Goal: Task Accomplishment & Management: Use online tool/utility

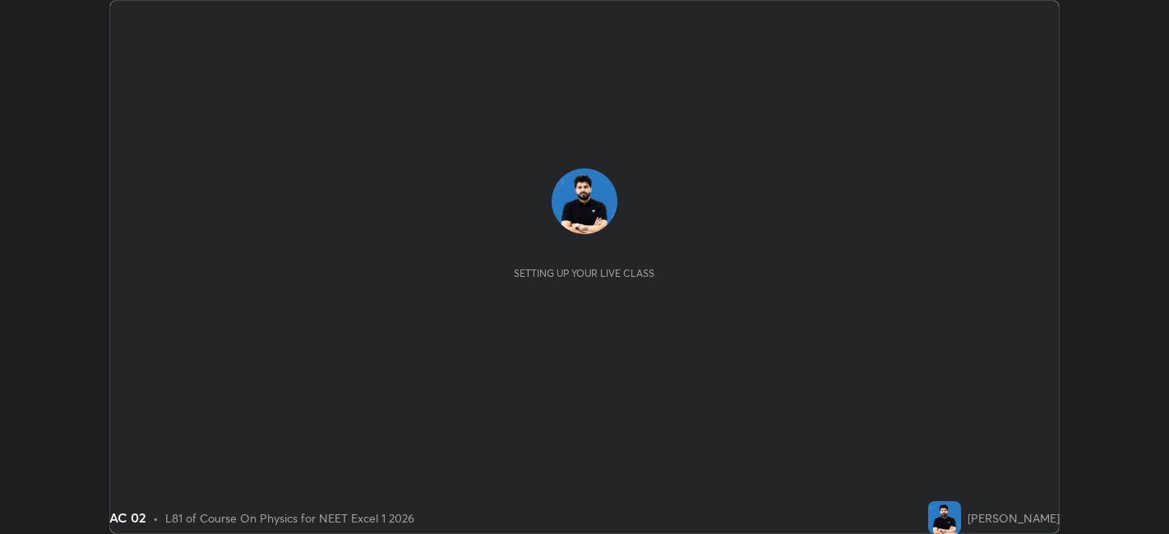
scroll to position [534, 1168]
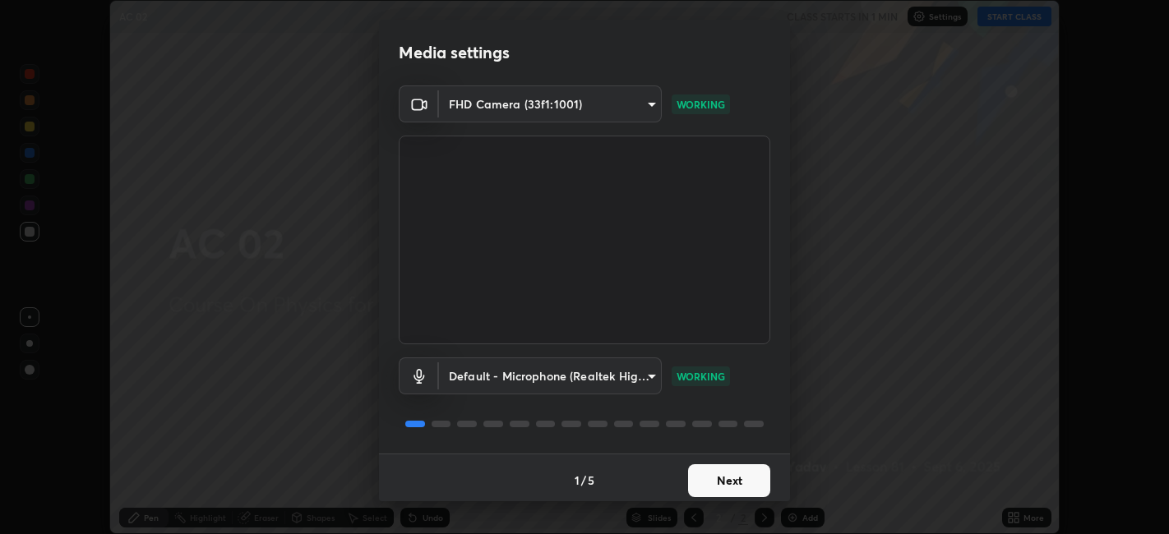
click at [732, 471] on button "Next" at bounding box center [729, 481] width 82 height 33
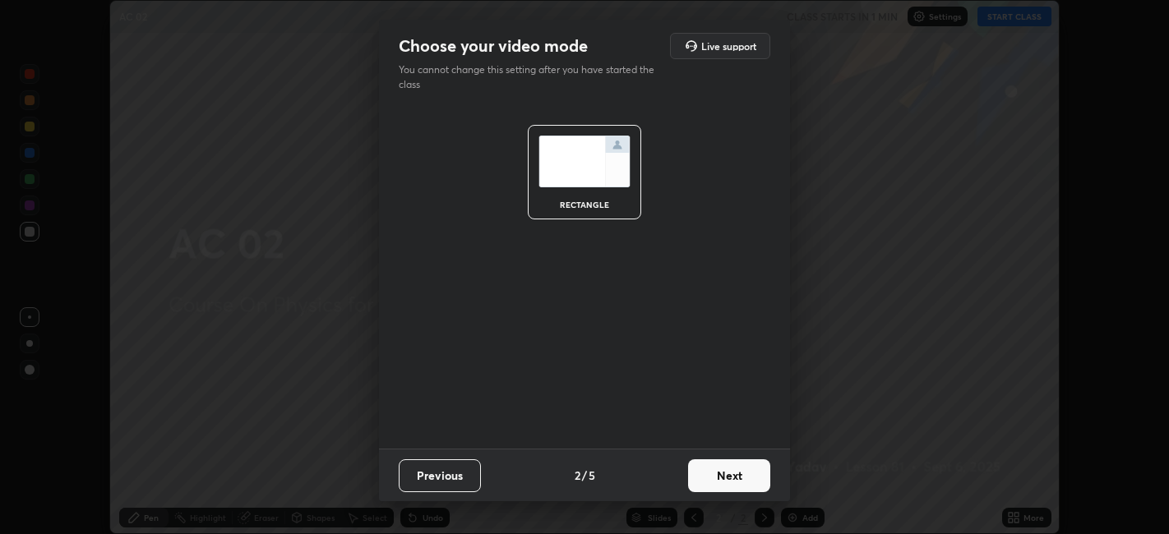
click at [741, 476] on button "Next" at bounding box center [729, 476] width 82 height 33
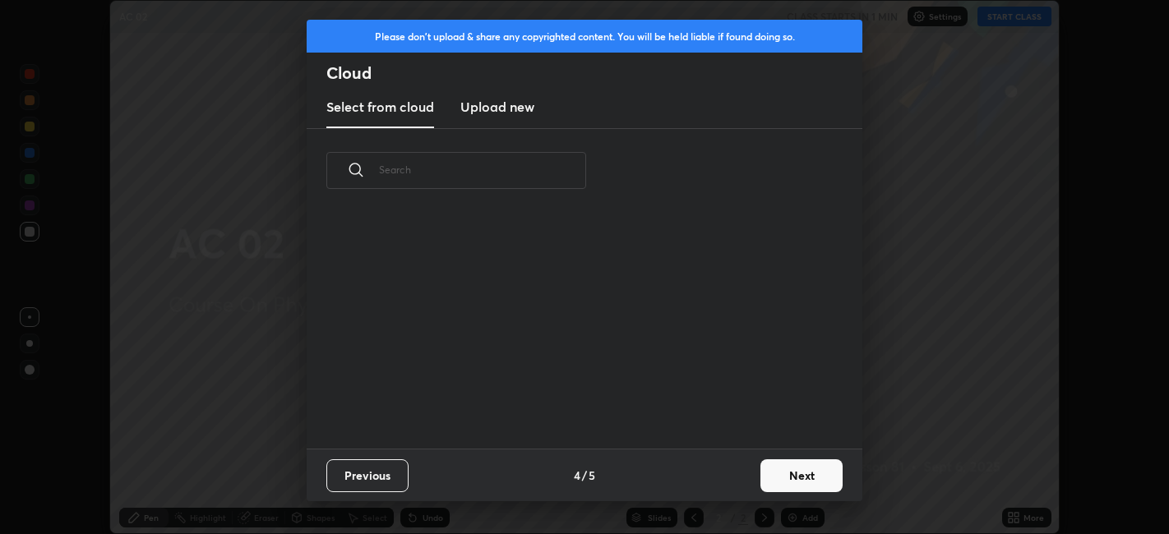
click at [750, 479] on div "Previous 4 / 5 Next" at bounding box center [585, 475] width 556 height 53
click at [801, 478] on button "Next" at bounding box center [802, 476] width 82 height 33
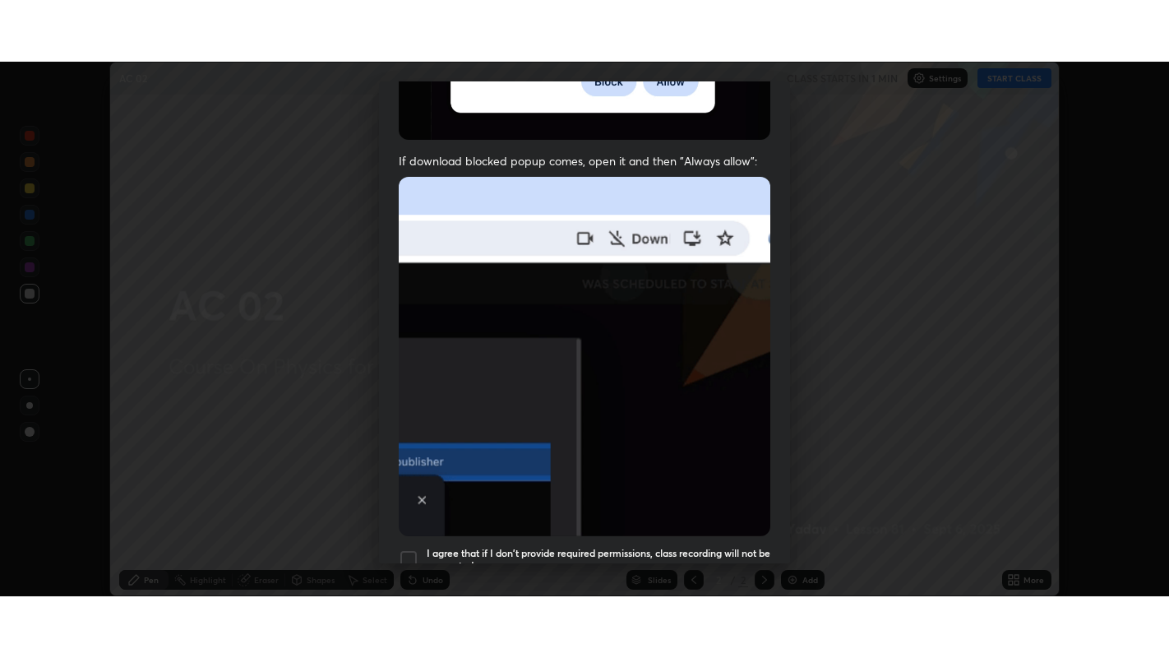
scroll to position [340, 0]
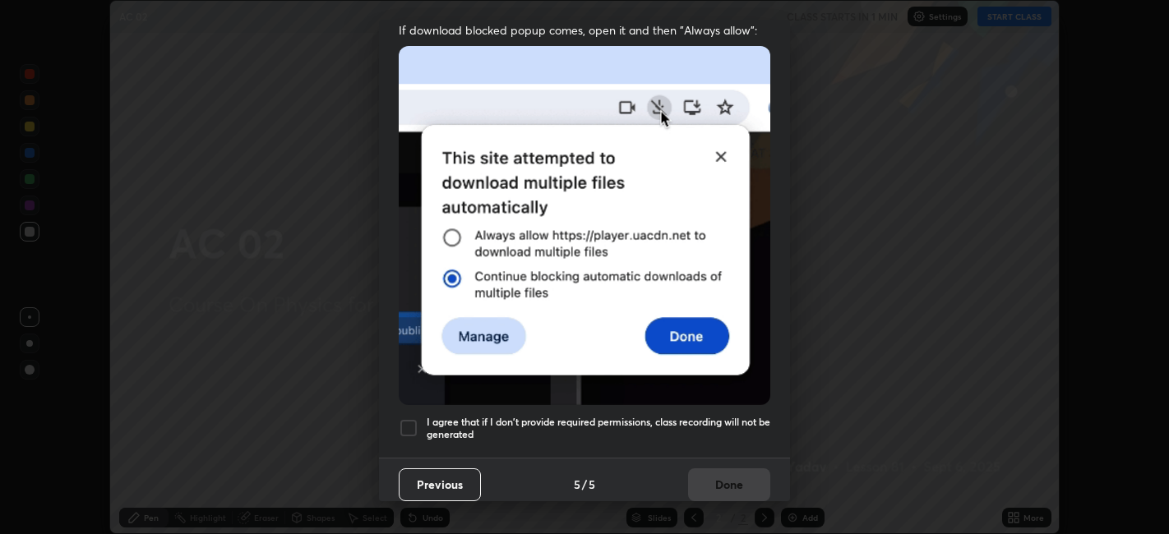
click at [409, 418] on div at bounding box center [409, 428] width 20 height 20
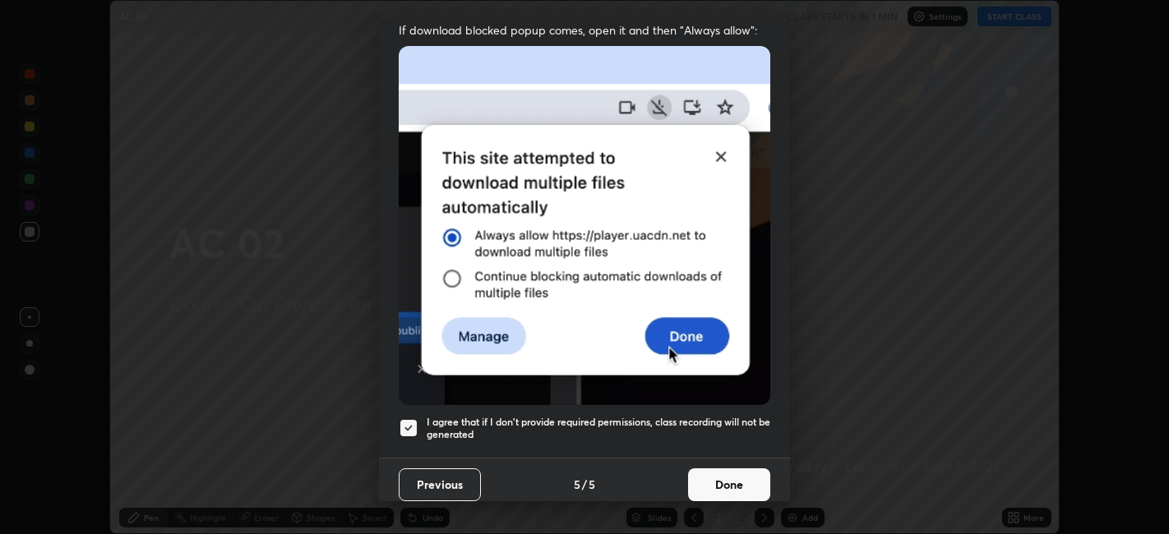
click at [724, 469] on button "Done" at bounding box center [729, 485] width 82 height 33
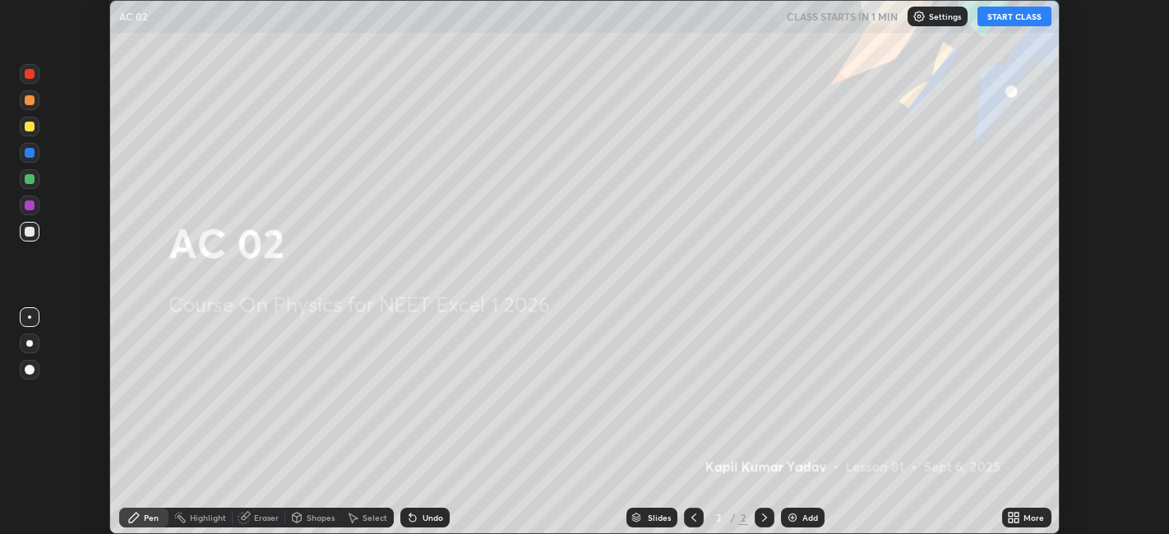
click at [996, 15] on button "START CLASS" at bounding box center [1015, 17] width 74 height 20
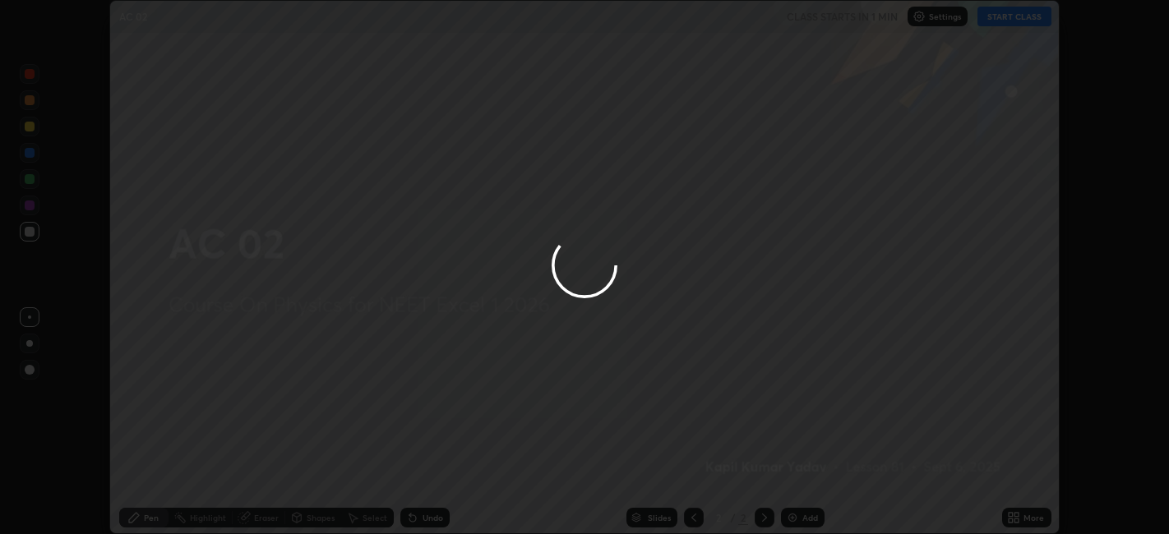
click at [1025, 511] on div at bounding box center [584, 267] width 1169 height 534
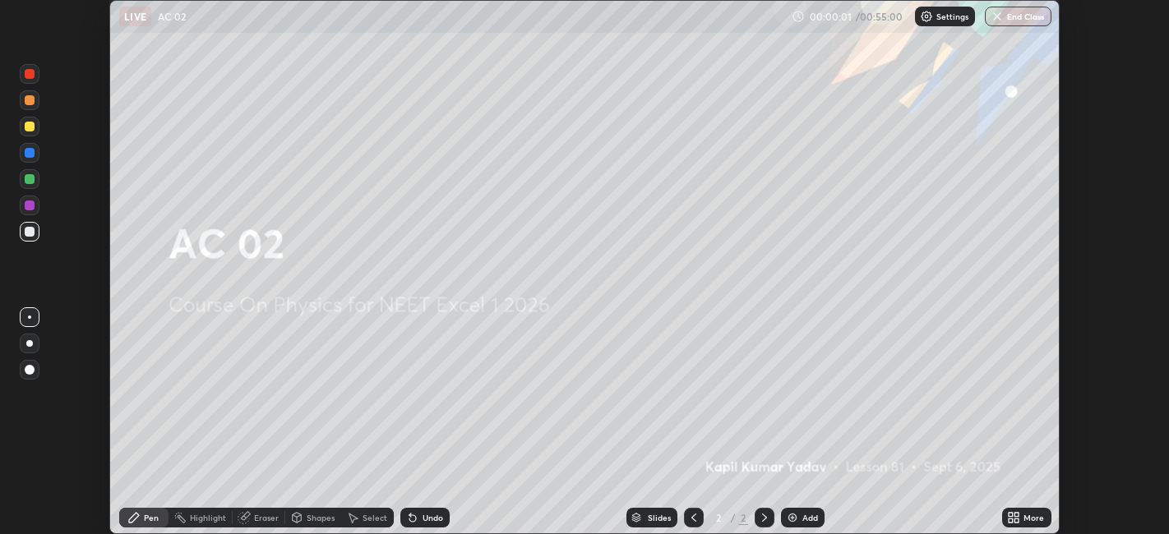
click at [1017, 515] on icon at bounding box center [1017, 515] width 4 height 4
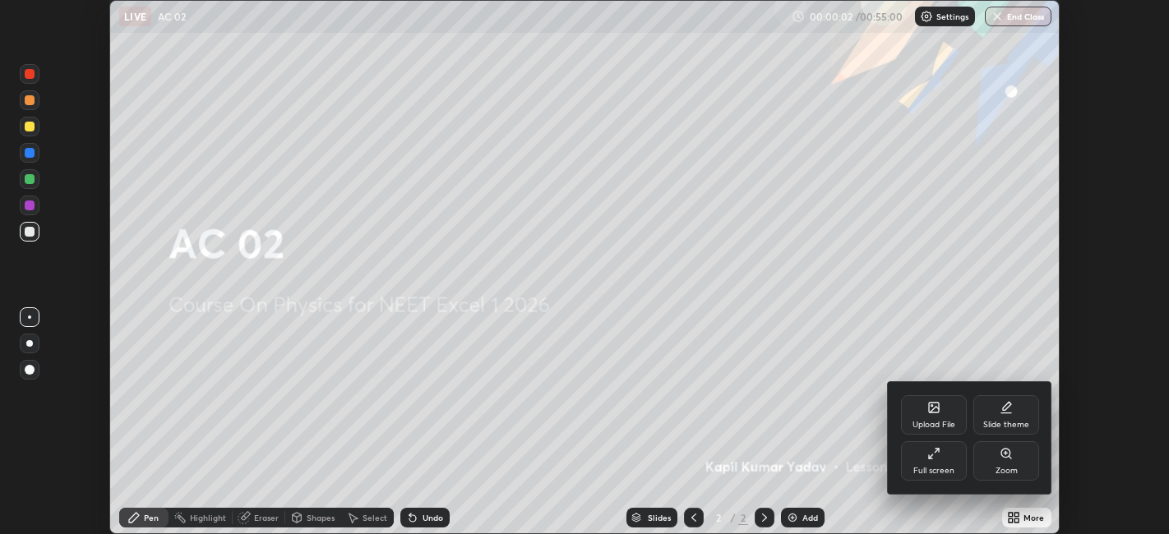
click at [943, 458] on div "Full screen" at bounding box center [934, 461] width 66 height 39
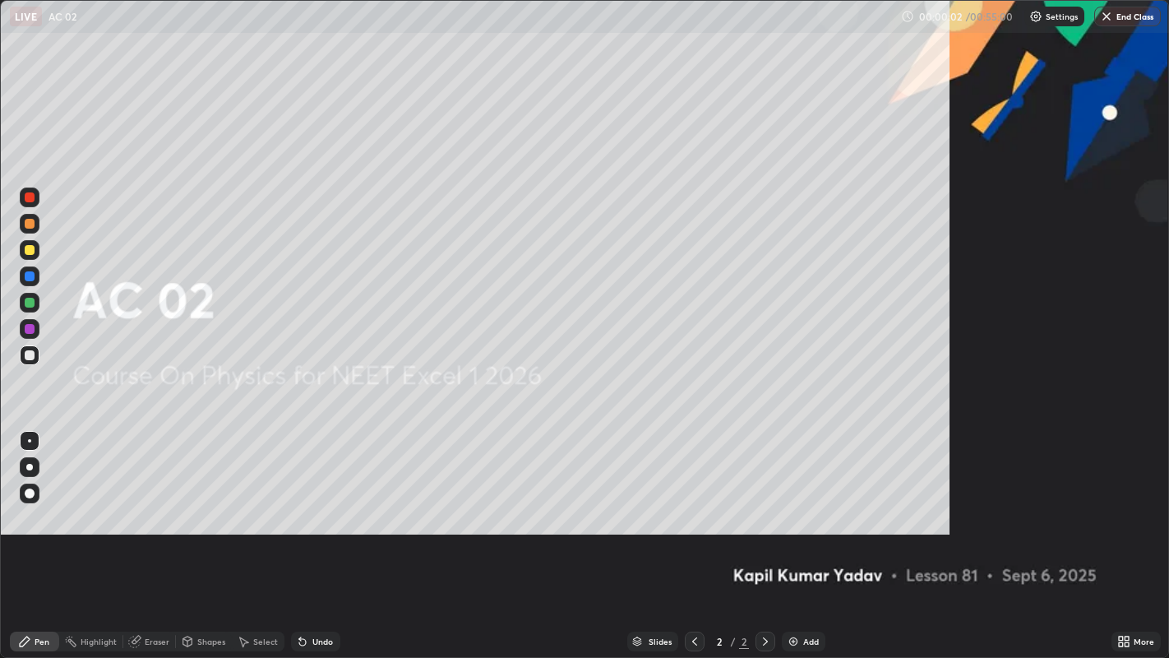
scroll to position [658, 1169]
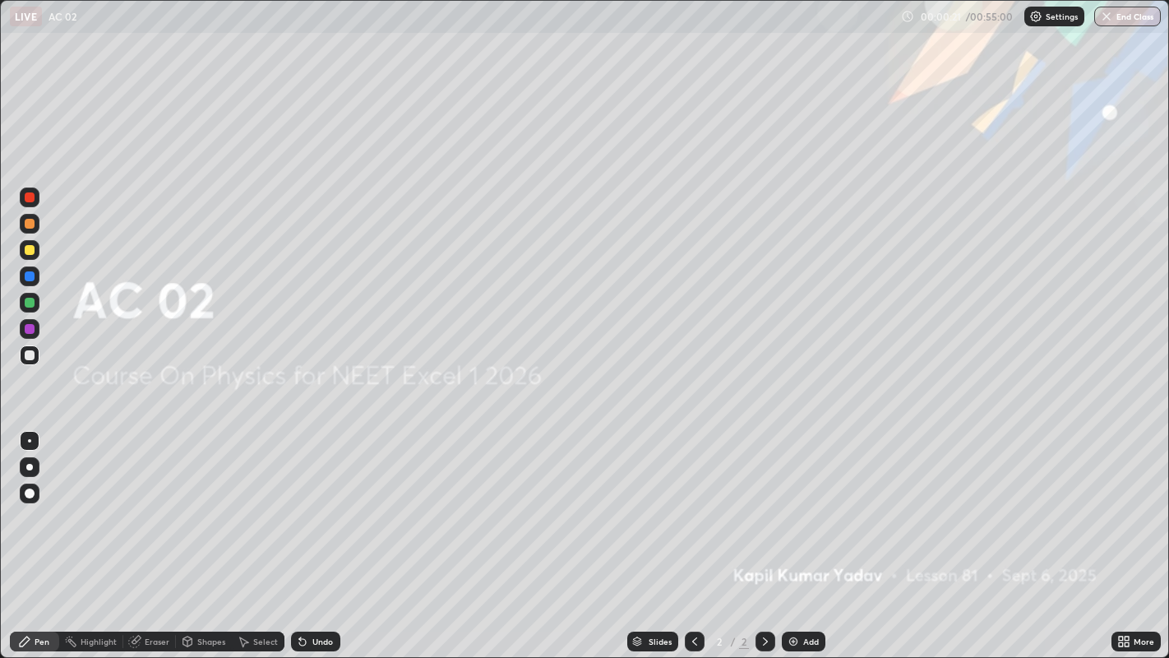
click at [803, 534] on div "Add" at bounding box center [811, 641] width 16 height 8
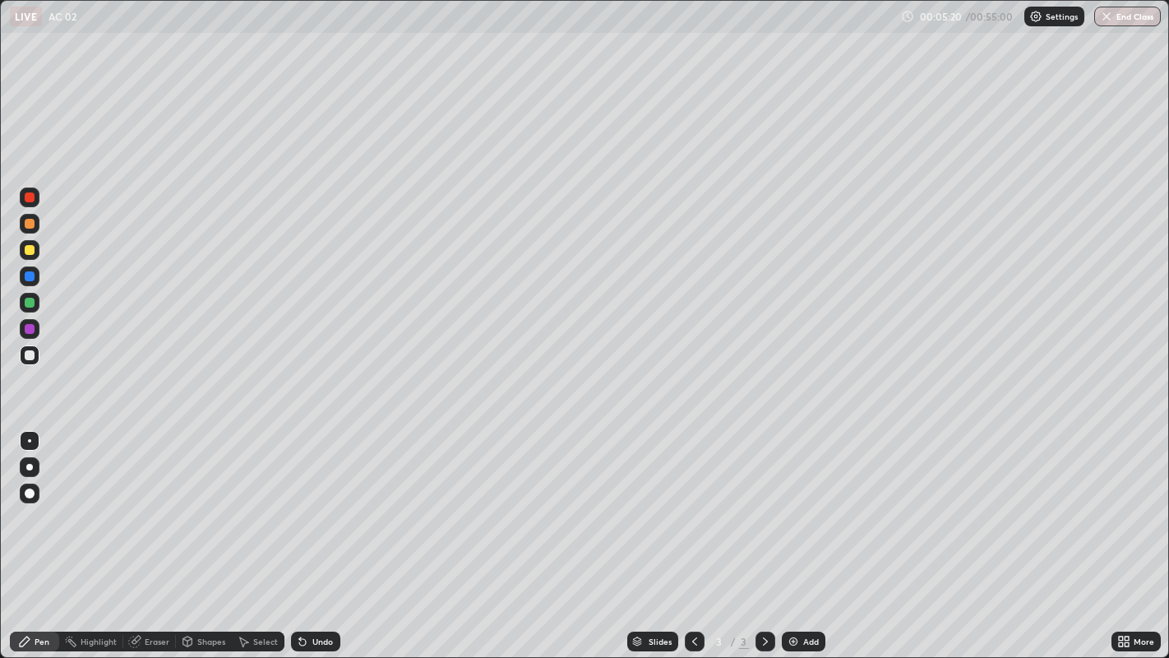
click at [799, 534] on div "Add" at bounding box center [804, 641] width 44 height 20
click at [694, 534] on icon at bounding box center [694, 641] width 5 height 8
click at [763, 534] on icon at bounding box center [765, 641] width 13 height 13
click at [321, 534] on div "Undo" at bounding box center [322, 641] width 21 height 8
click at [317, 534] on div "Undo" at bounding box center [322, 641] width 21 height 8
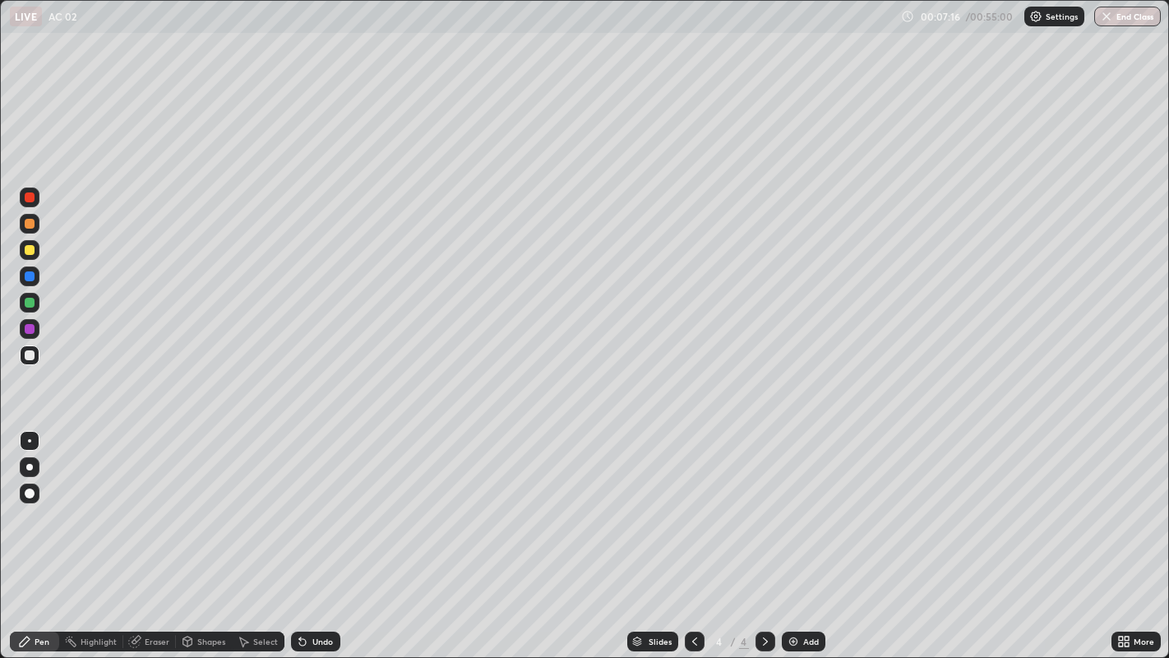
click at [319, 534] on div "Undo" at bounding box center [322, 641] width 21 height 8
click at [324, 534] on div "Undo" at bounding box center [315, 641] width 49 height 20
click at [323, 534] on div "Undo" at bounding box center [322, 641] width 21 height 8
click at [317, 534] on div "Undo" at bounding box center [315, 641] width 49 height 20
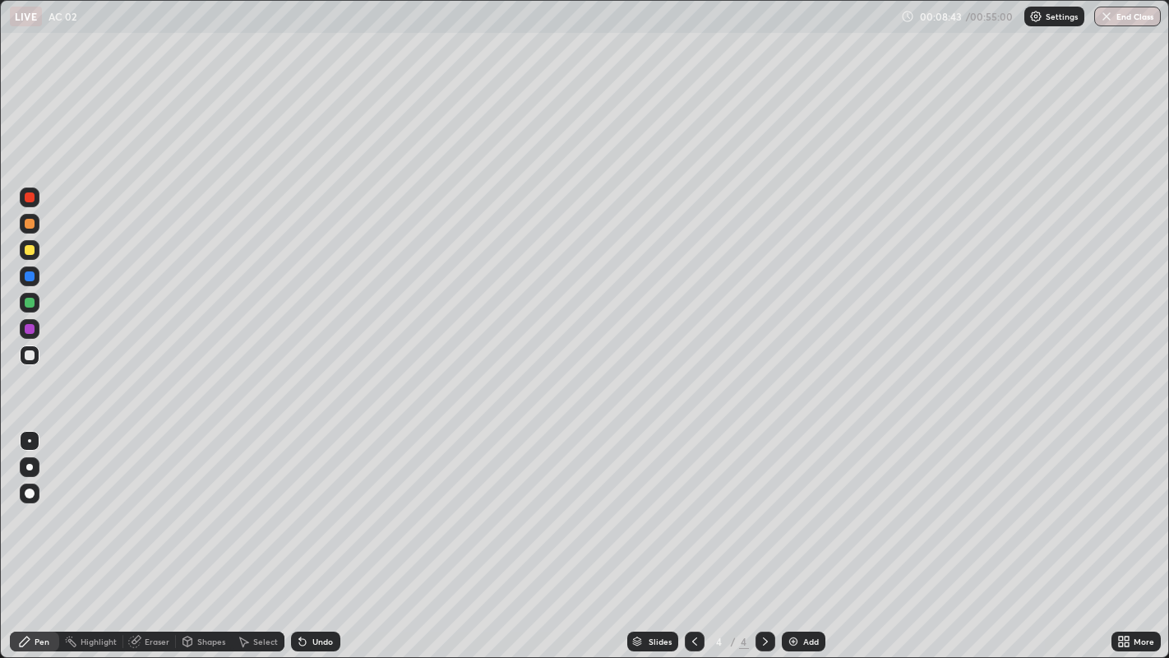
click at [800, 534] on div "Add" at bounding box center [804, 641] width 44 height 20
click at [310, 534] on div "Undo" at bounding box center [315, 641] width 49 height 20
click at [297, 534] on icon at bounding box center [302, 641] width 13 height 13
click at [300, 534] on icon at bounding box center [302, 642] width 7 height 7
click at [302, 534] on icon at bounding box center [302, 642] width 7 height 7
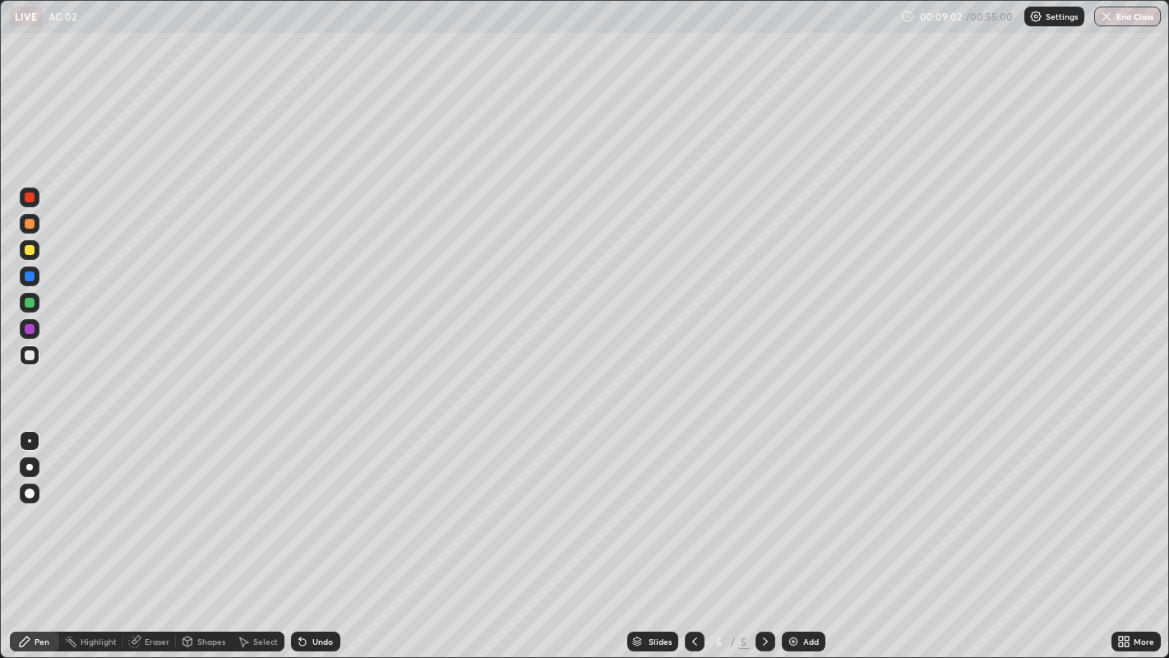
click at [306, 534] on icon at bounding box center [302, 641] width 13 height 13
click at [326, 534] on div "Undo" at bounding box center [322, 641] width 21 height 8
click at [321, 534] on div "Undo" at bounding box center [322, 641] width 21 height 8
click at [803, 534] on div "Add" at bounding box center [811, 641] width 16 height 8
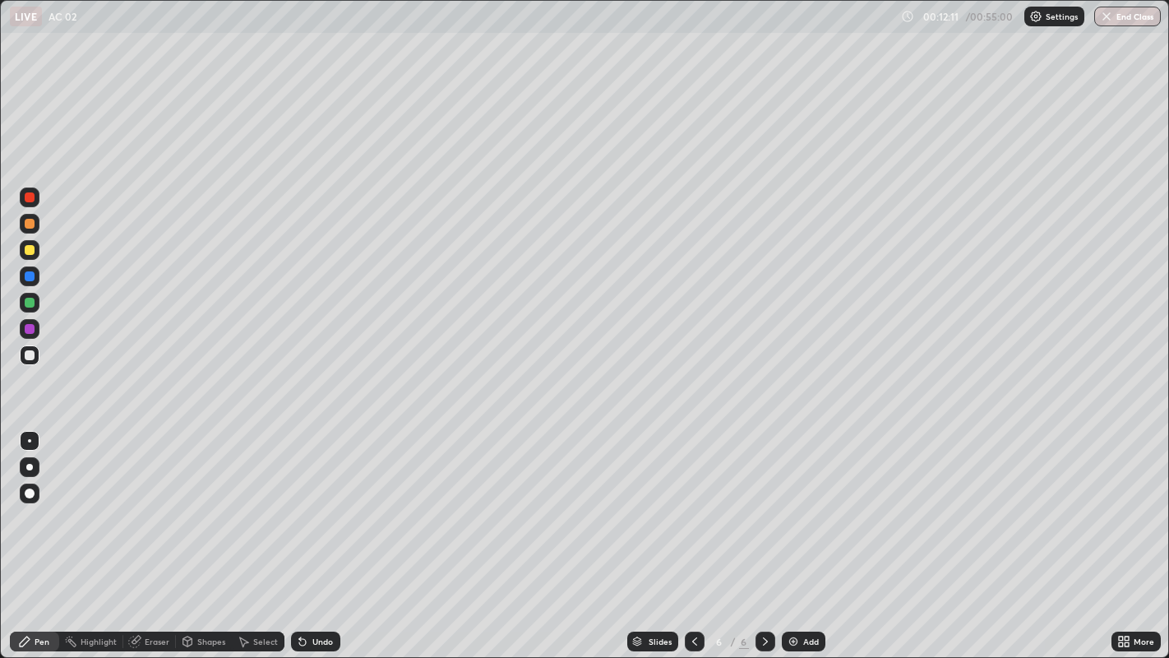
click at [321, 534] on div "Undo" at bounding box center [322, 641] width 21 height 8
click at [318, 534] on div "Undo" at bounding box center [322, 641] width 21 height 8
click at [793, 534] on div "Add" at bounding box center [804, 641] width 44 height 20
click at [806, 534] on div "Add" at bounding box center [804, 641] width 44 height 20
click at [692, 534] on icon at bounding box center [694, 641] width 13 height 13
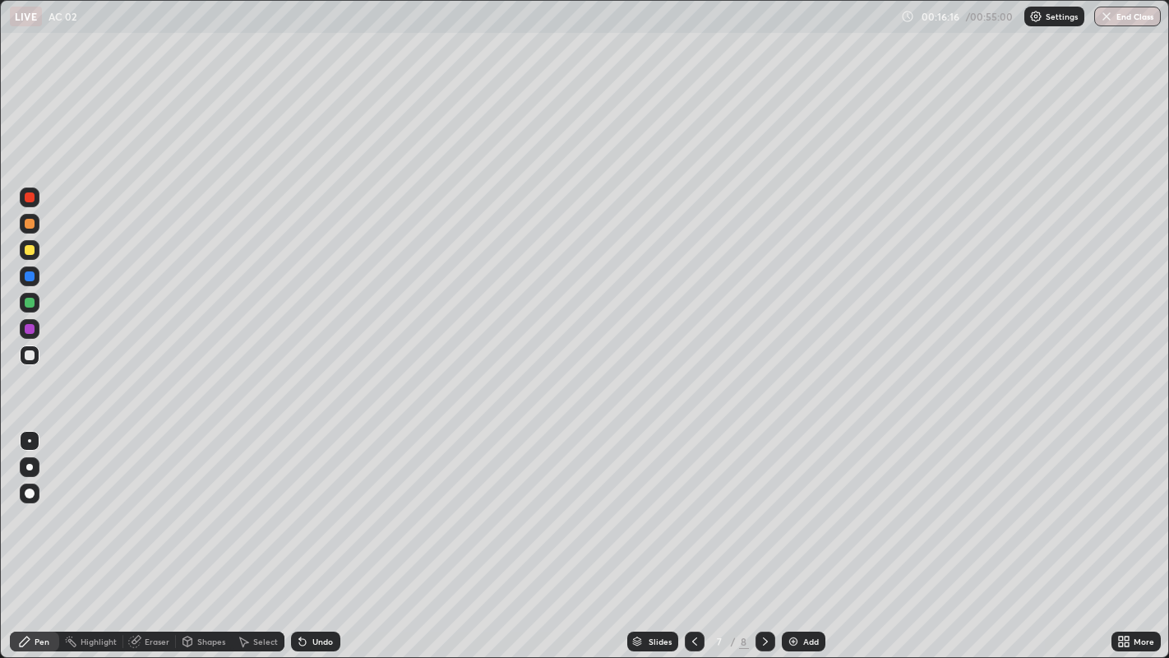
click at [31, 250] on div at bounding box center [30, 250] width 10 height 10
click at [31, 354] on div at bounding box center [30, 355] width 10 height 10
click at [321, 534] on div "Undo" at bounding box center [322, 641] width 21 height 8
click at [29, 250] on div at bounding box center [30, 250] width 10 height 10
click at [31, 301] on div at bounding box center [30, 303] width 10 height 10
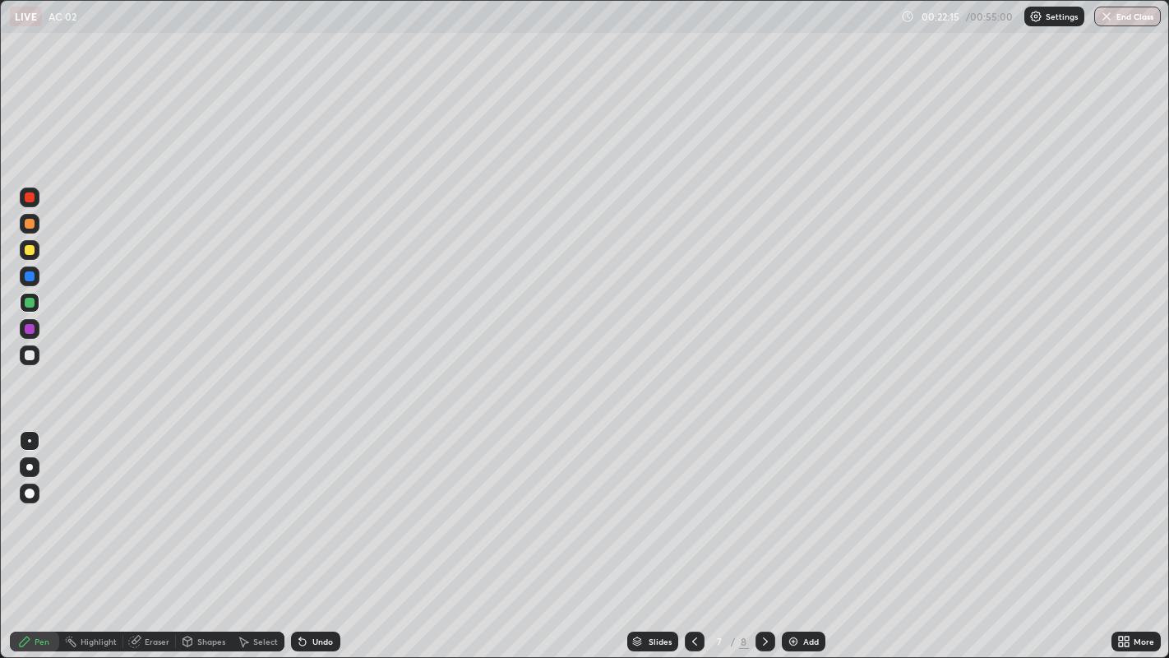
click at [803, 534] on div "Add" at bounding box center [804, 641] width 44 height 20
click at [803, 534] on div "Add" at bounding box center [811, 641] width 16 height 8
click at [799, 534] on div "Add" at bounding box center [804, 641] width 44 height 20
click at [810, 534] on div "Add" at bounding box center [811, 641] width 16 height 8
click at [795, 534] on img at bounding box center [793, 641] width 13 height 13
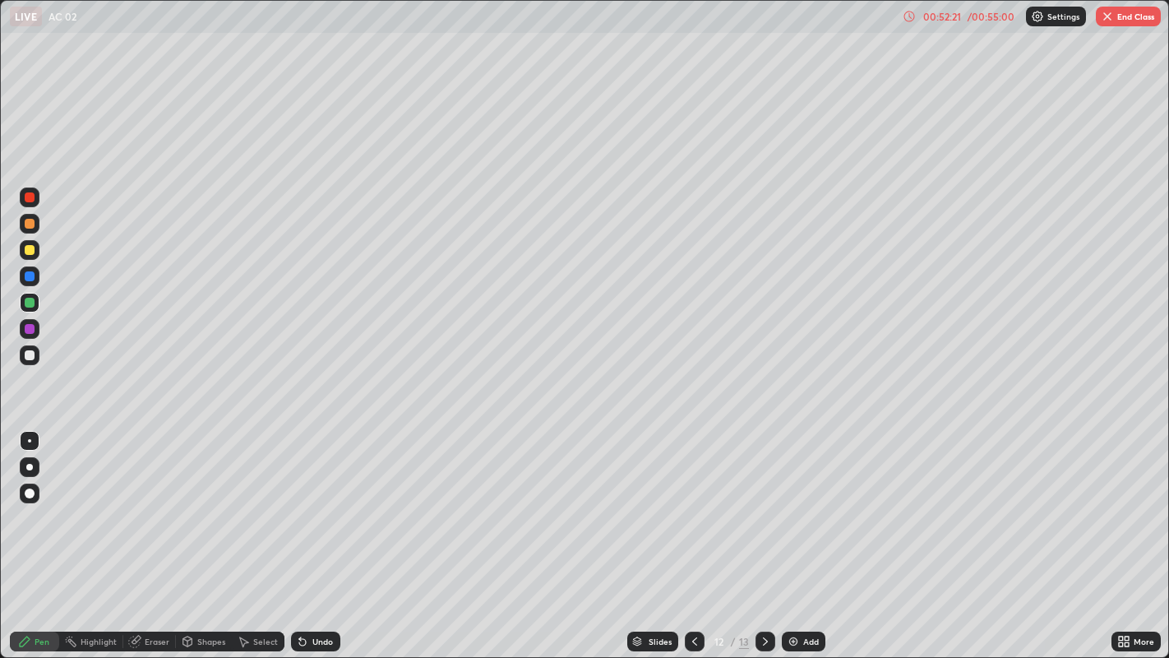
click at [1107, 18] on img "button" at bounding box center [1107, 16] width 13 height 13
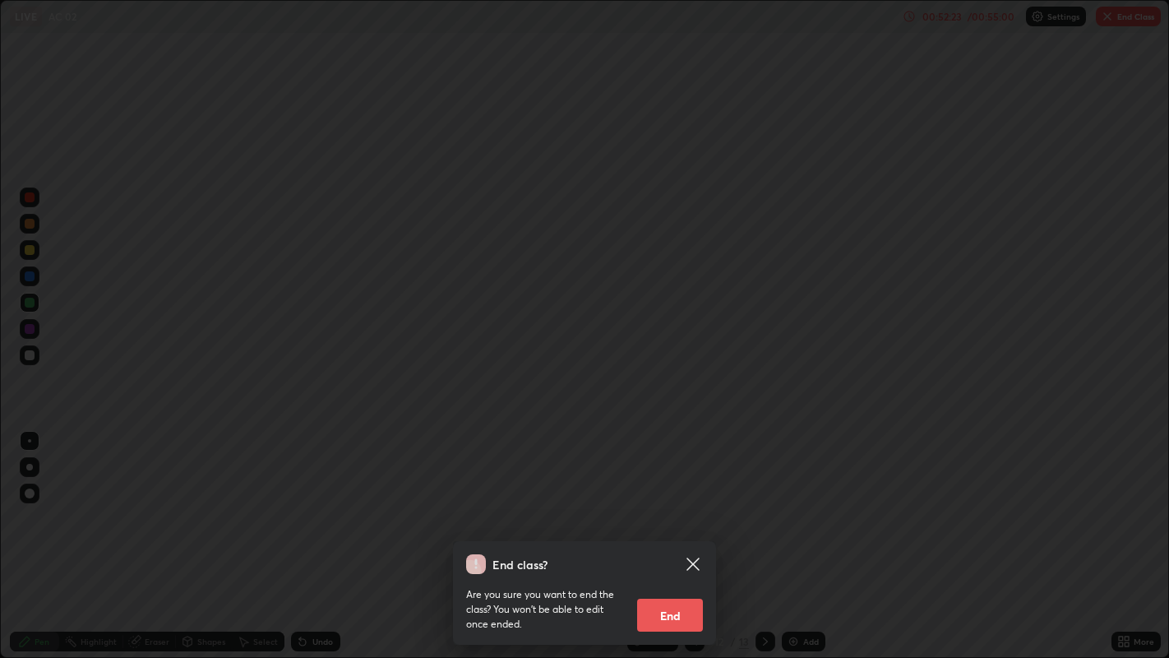
click at [683, 534] on button "End" at bounding box center [670, 615] width 66 height 33
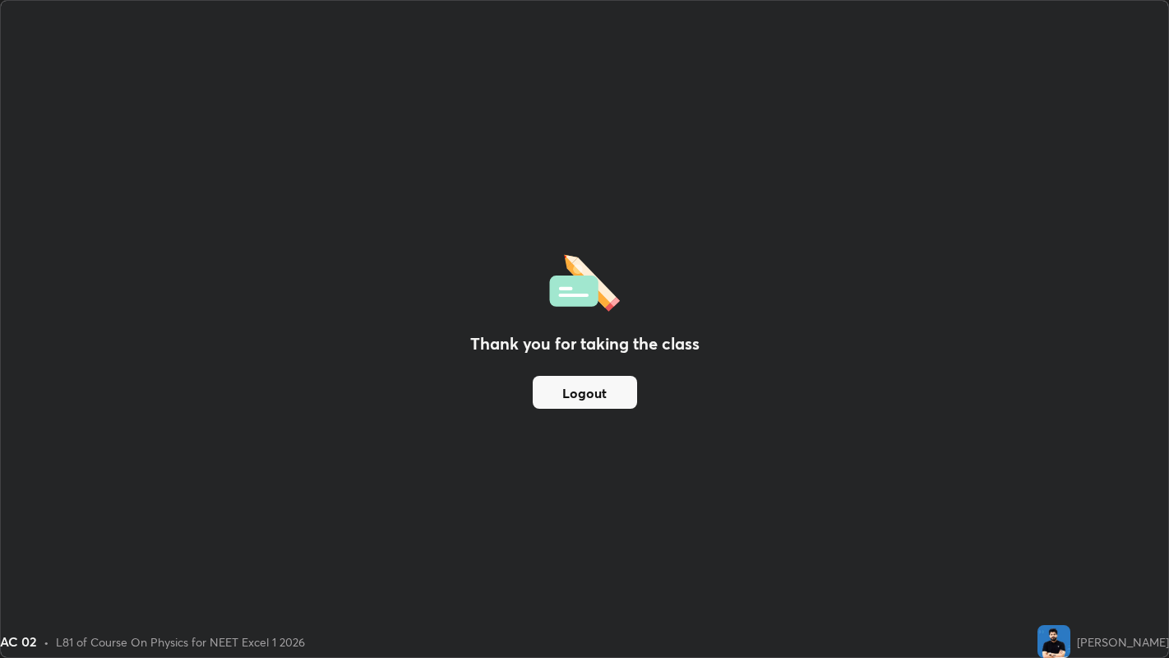
click at [617, 390] on button "Logout" at bounding box center [585, 392] width 104 height 33
click at [617, 386] on button "Logout" at bounding box center [585, 392] width 104 height 33
